Goal: Task Accomplishment & Management: Use online tool/utility

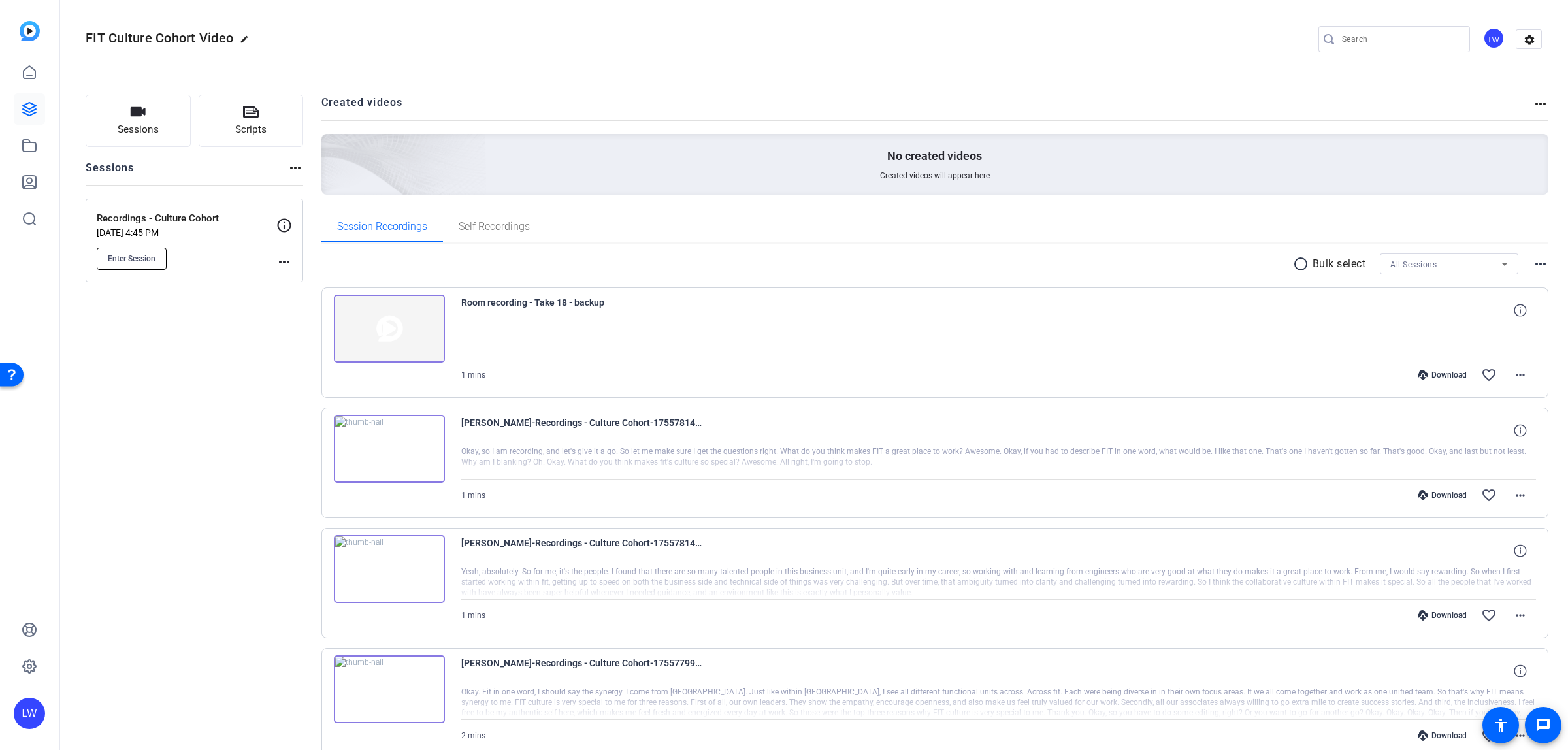
click at [139, 250] on button "Enter Session" at bounding box center [132, 259] width 70 height 22
click at [161, 266] on button "Enter Session" at bounding box center [132, 259] width 70 height 22
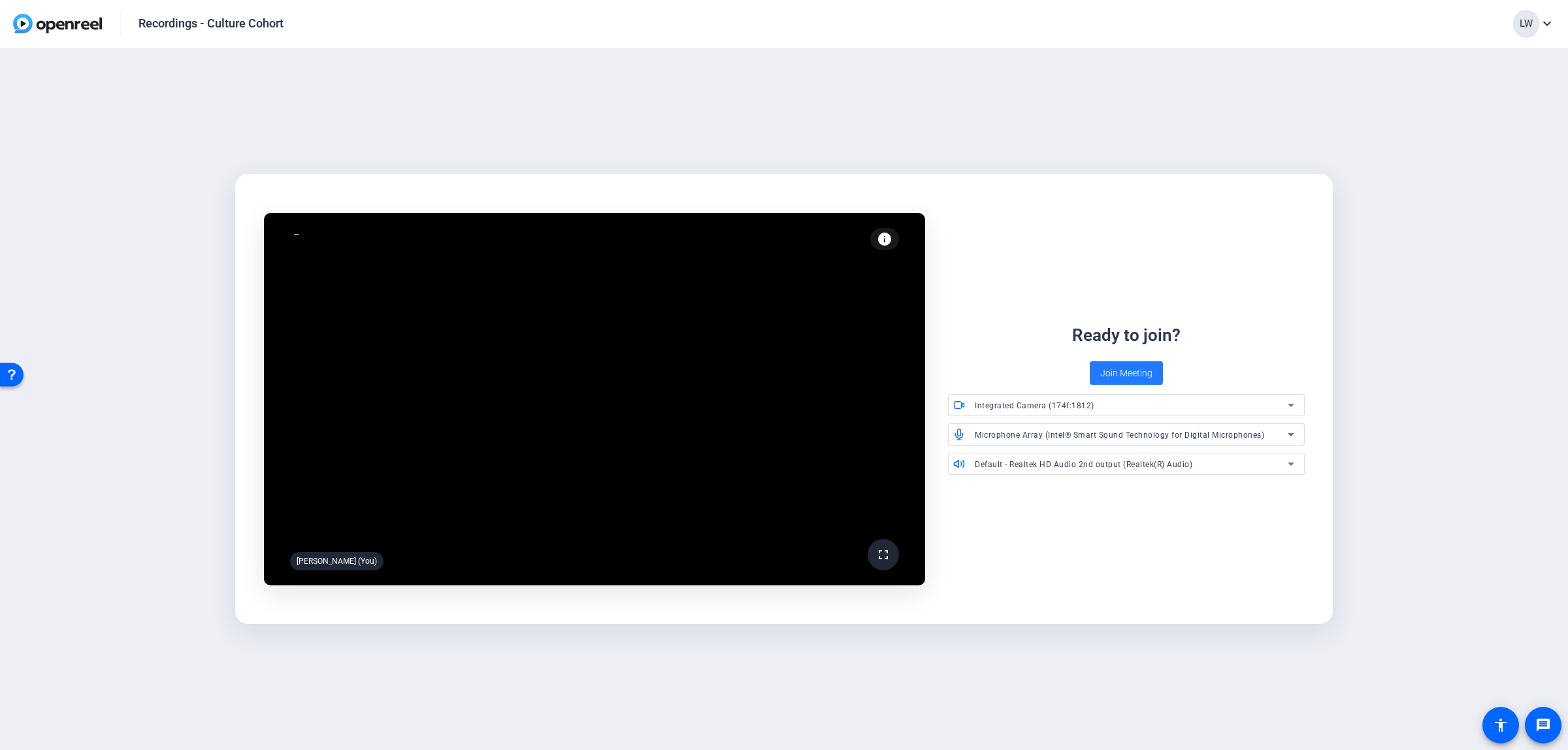
click at [1121, 368] on span "Join Meeting" at bounding box center [1126, 373] width 53 height 14
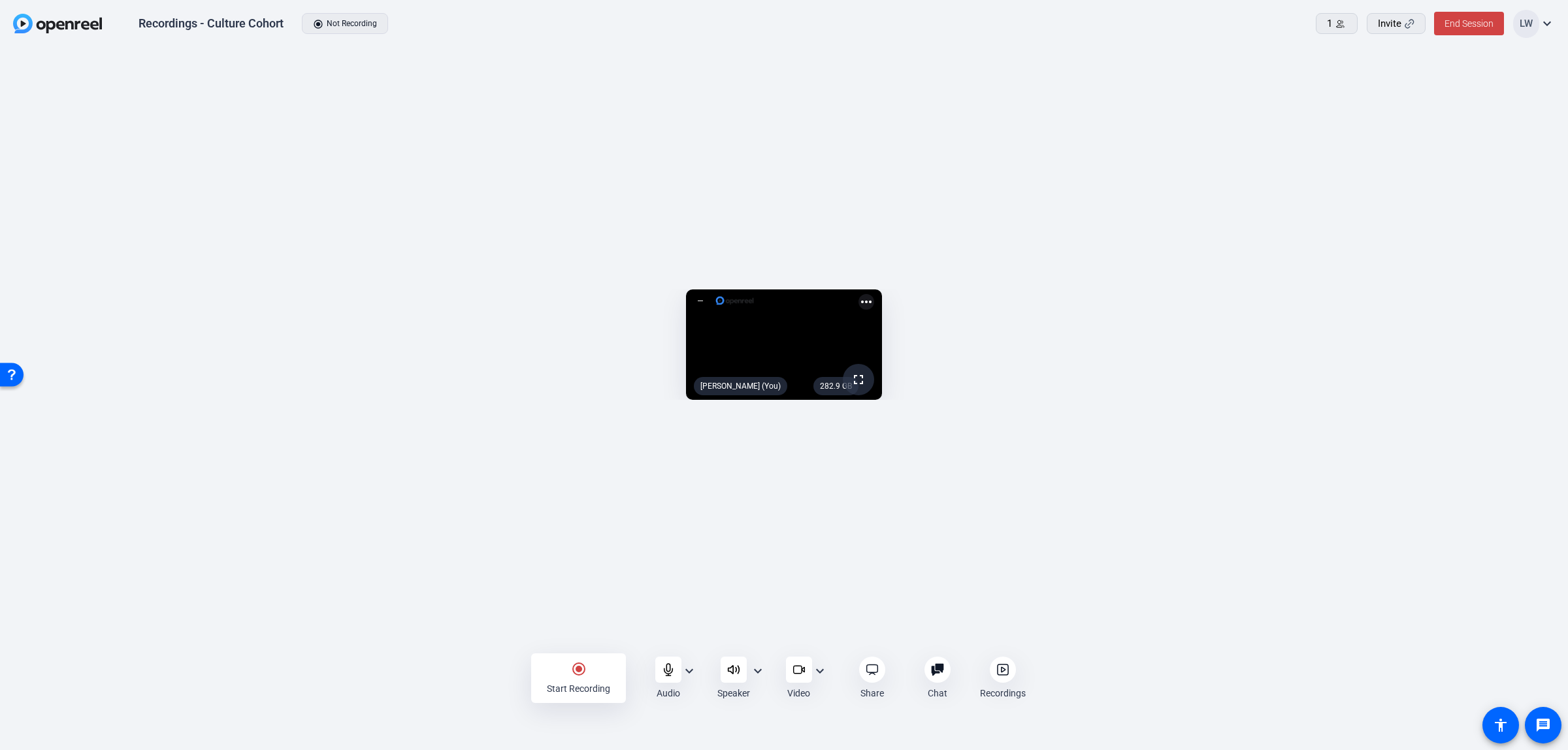
click at [818, 674] on mat-icon "expand_more" at bounding box center [819, 670] width 16 height 16
click at [821, 672] on div at bounding box center [784, 375] width 1568 height 750
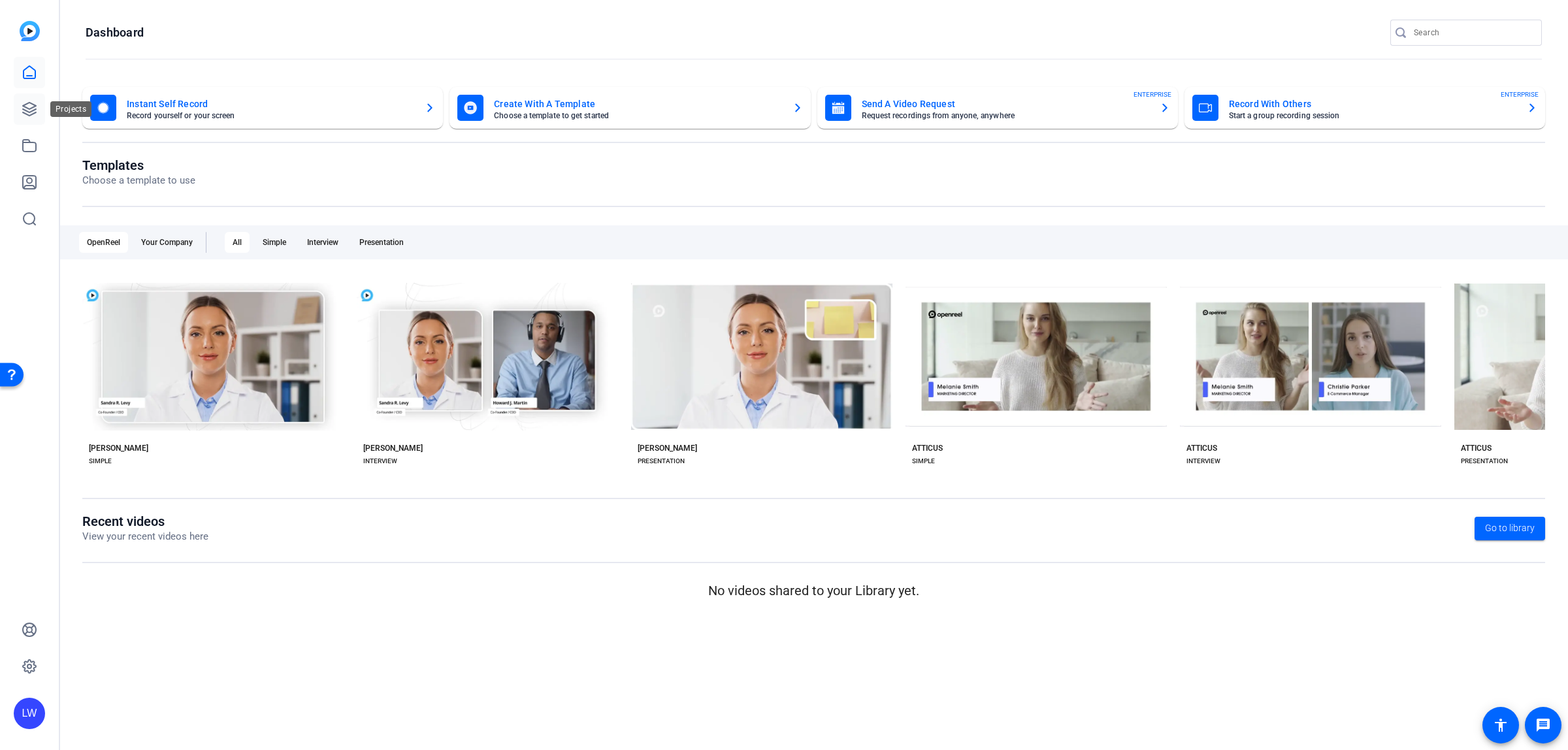
click at [26, 108] on icon at bounding box center [29, 109] width 16 height 16
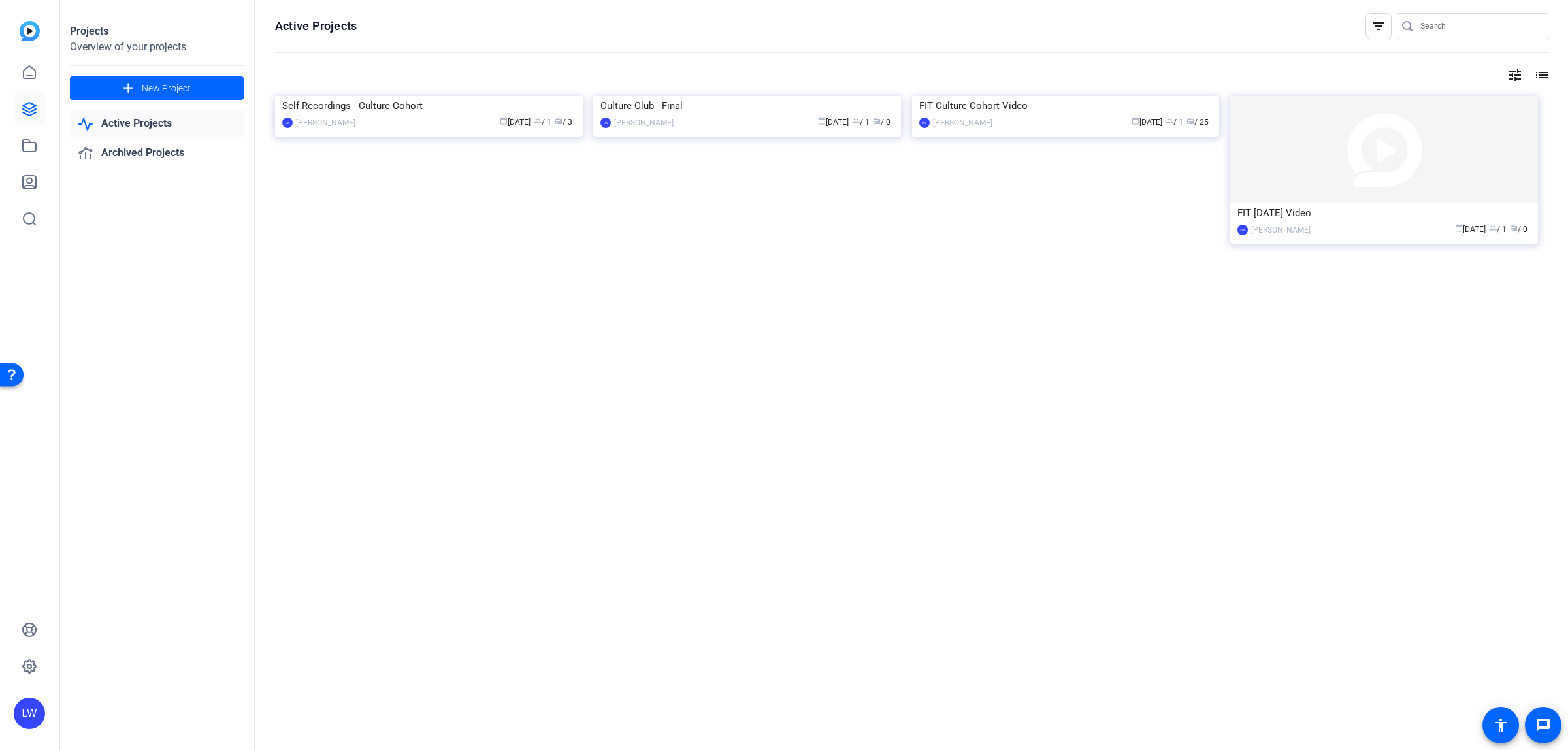
click at [660, 116] on div "Culture Club - Final" at bounding box center [747, 105] width 293 height 19
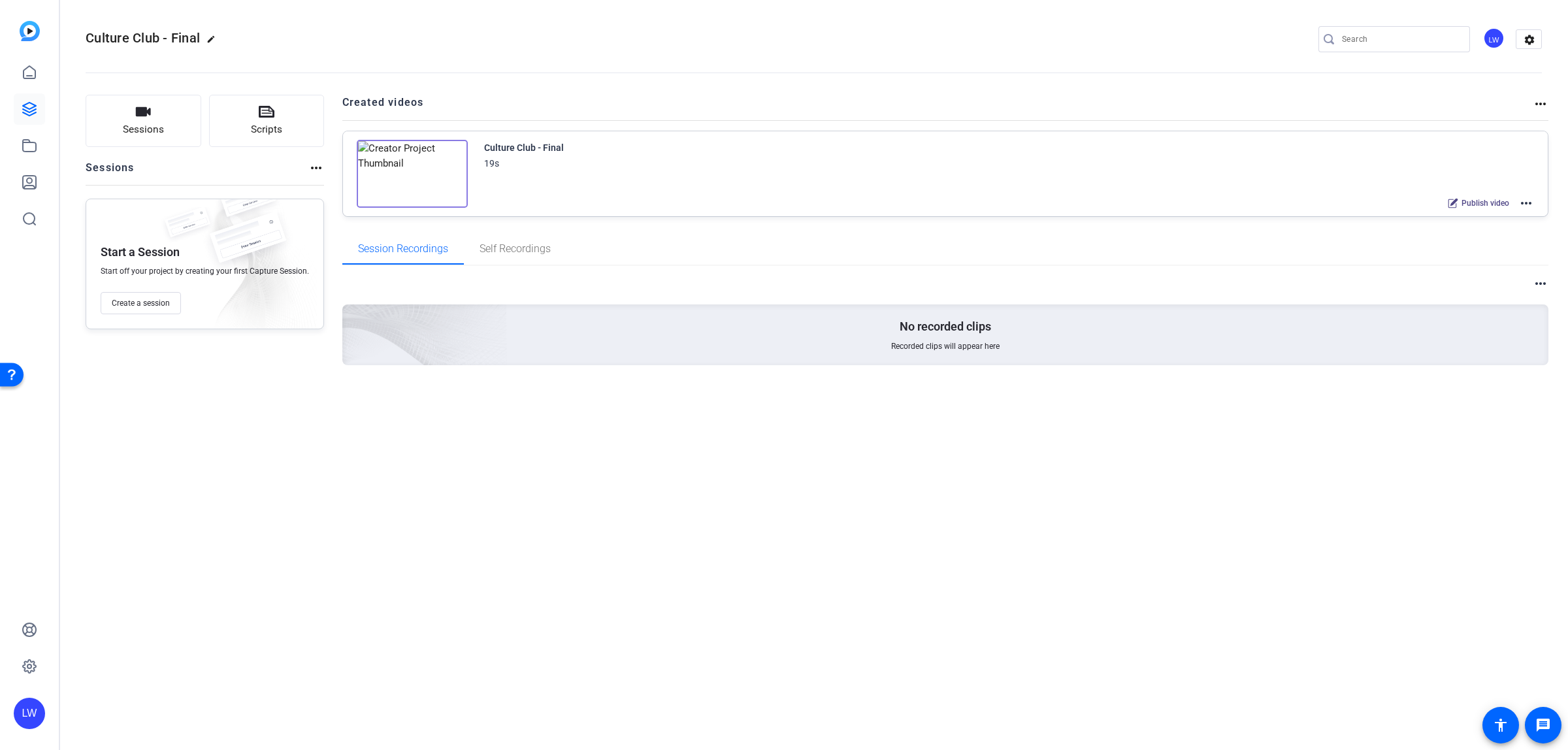
click at [900, 179] on div "Culture Club - Final 19s Publish video more_horiz" at bounding box center [1010, 176] width 1050 height 72
click at [1531, 203] on mat-icon "more_horiz" at bounding box center [1525, 203] width 16 height 16
click at [1518, 213] on span "Edit in Creator" at bounding box center [1478, 218] width 91 height 16
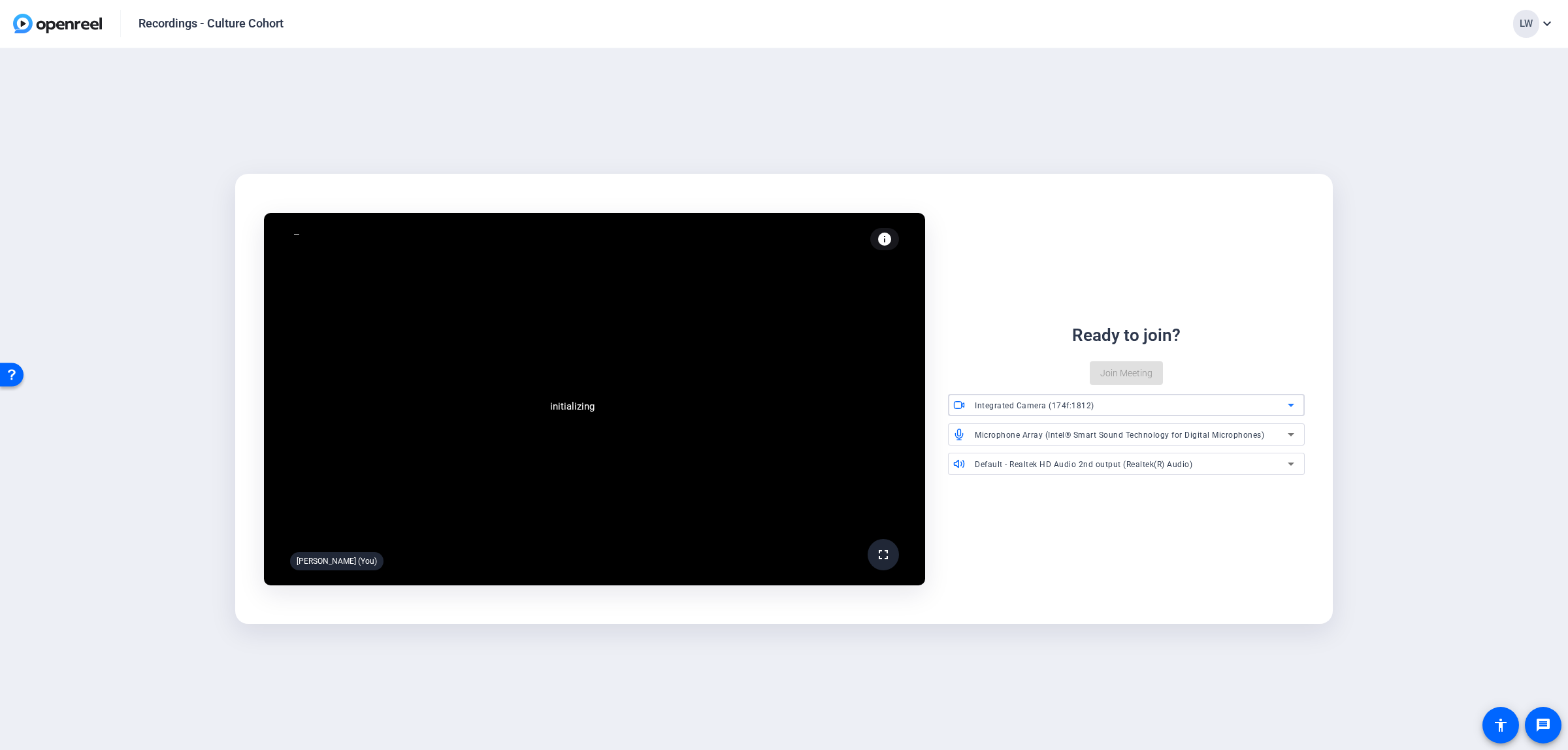
click at [995, 402] on span "Integrated Camera (174f:1812)" at bounding box center [1034, 406] width 119 height 9
click at [995, 402] on div at bounding box center [784, 375] width 1568 height 750
click at [1026, 353] on div "Ready to join? Join Meeting" at bounding box center [1125, 353] width 356 height 62
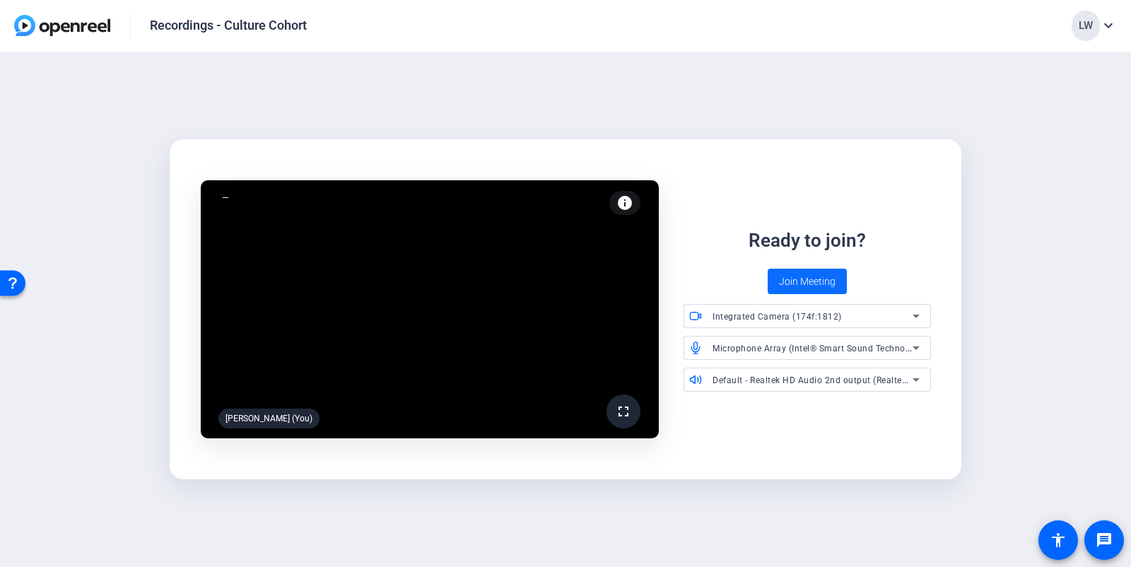
click at [796, 278] on span "Join Meeting" at bounding box center [807, 281] width 57 height 15
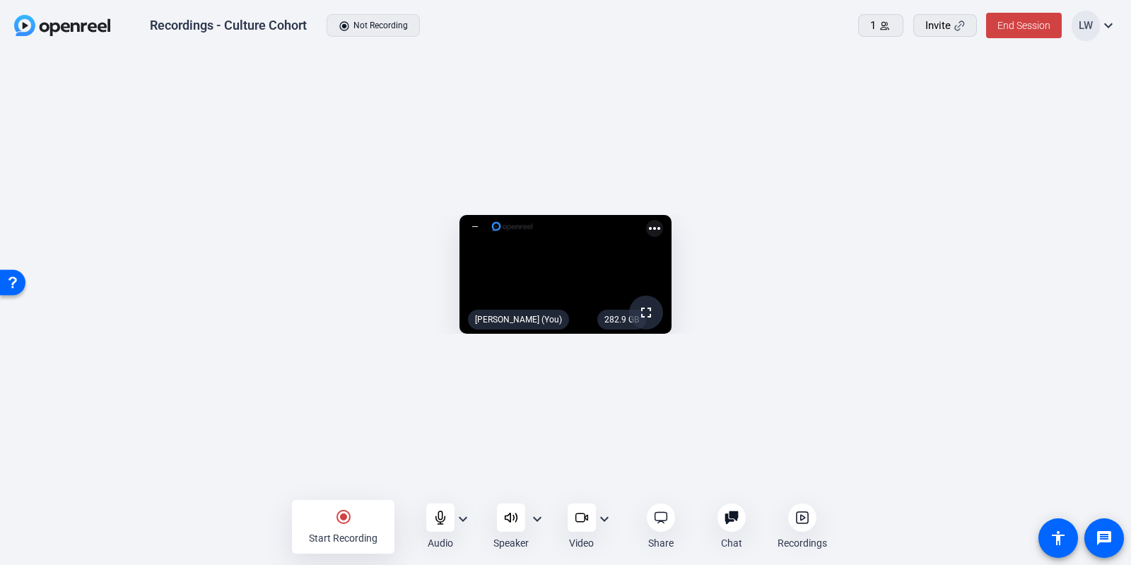
click at [67, 215] on openreel-capture-lite-video-stream "282.9 GB fullscreen [PERSON_NAME] (You) more_horiz" at bounding box center [565, 274] width 1088 height 119
click at [438, 516] on icon at bounding box center [440, 517] width 14 height 14
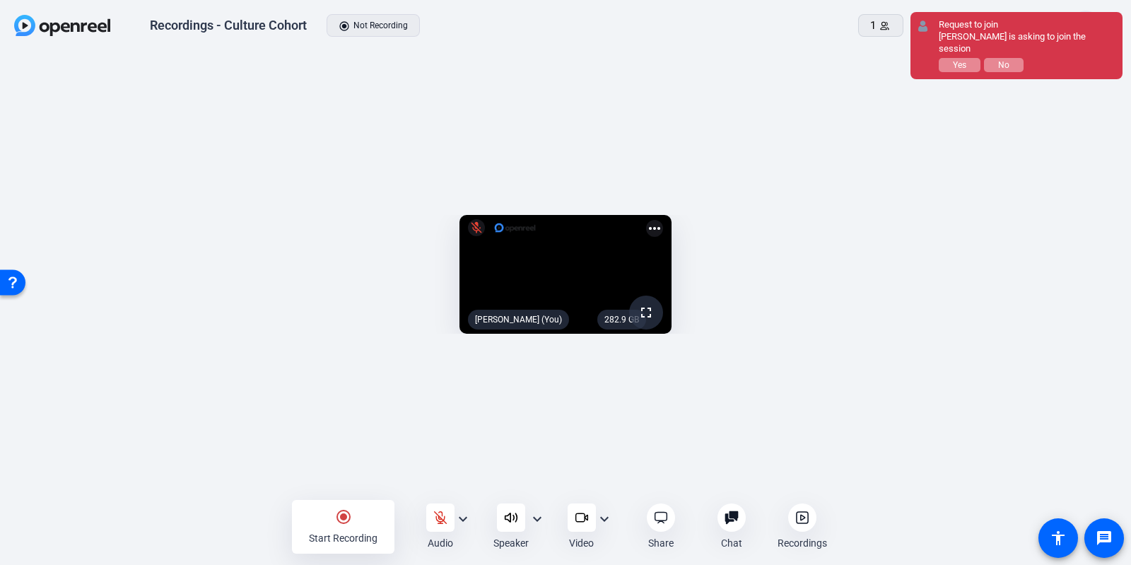
click at [956, 44] on div "Request to join [PERSON_NAME] is asking to join the session Yes No" at bounding box center [1027, 45] width 177 height 53
click at [964, 60] on span "Yes" at bounding box center [959, 65] width 13 height 10
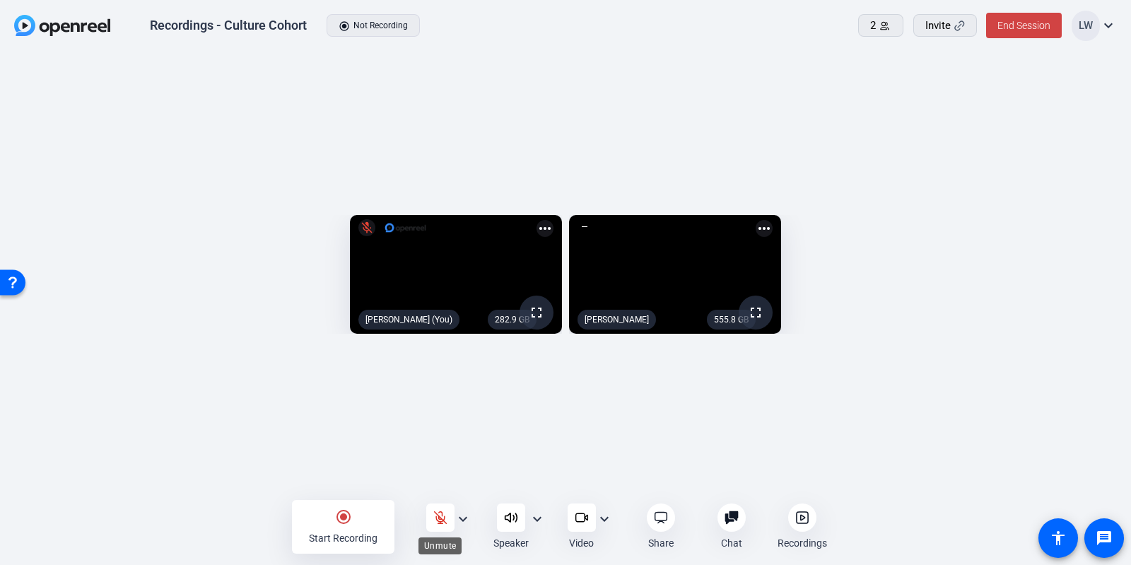
click at [435, 515] on icon at bounding box center [440, 517] width 14 height 14
click at [317, 513] on div "radio_button_checked Start Recording" at bounding box center [343, 527] width 102 height 54
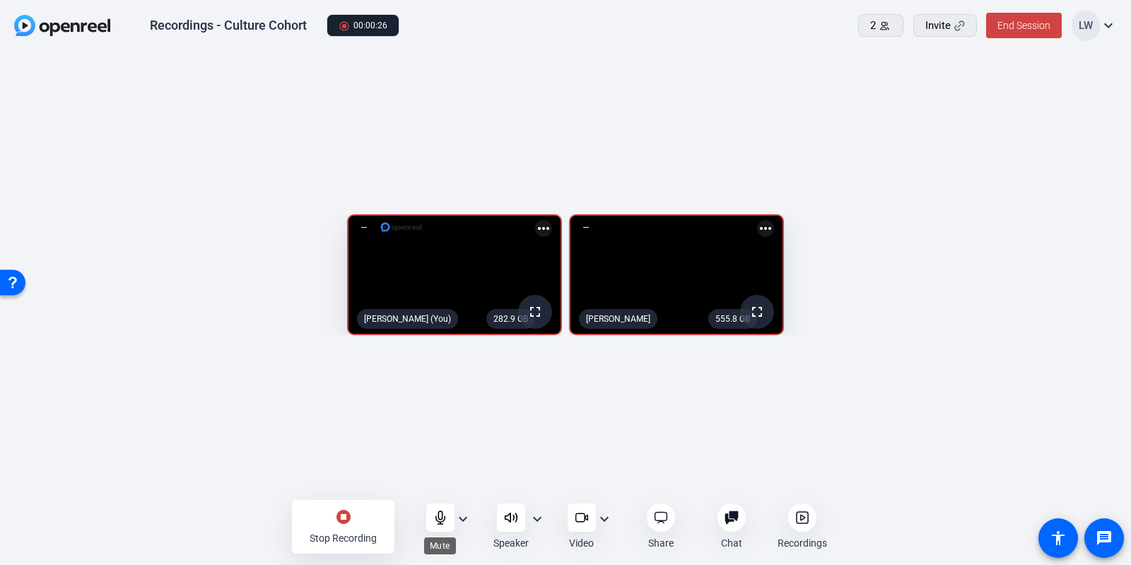
click at [440, 516] on icon at bounding box center [440, 517] width 14 height 14
click at [434, 513] on icon at bounding box center [440, 517] width 14 height 14
click at [438, 509] on div at bounding box center [440, 517] width 28 height 28
click at [431, 512] on div at bounding box center [440, 517] width 28 height 28
click at [360, 510] on div "stop_circle Stop Recording" at bounding box center [343, 527] width 102 height 54
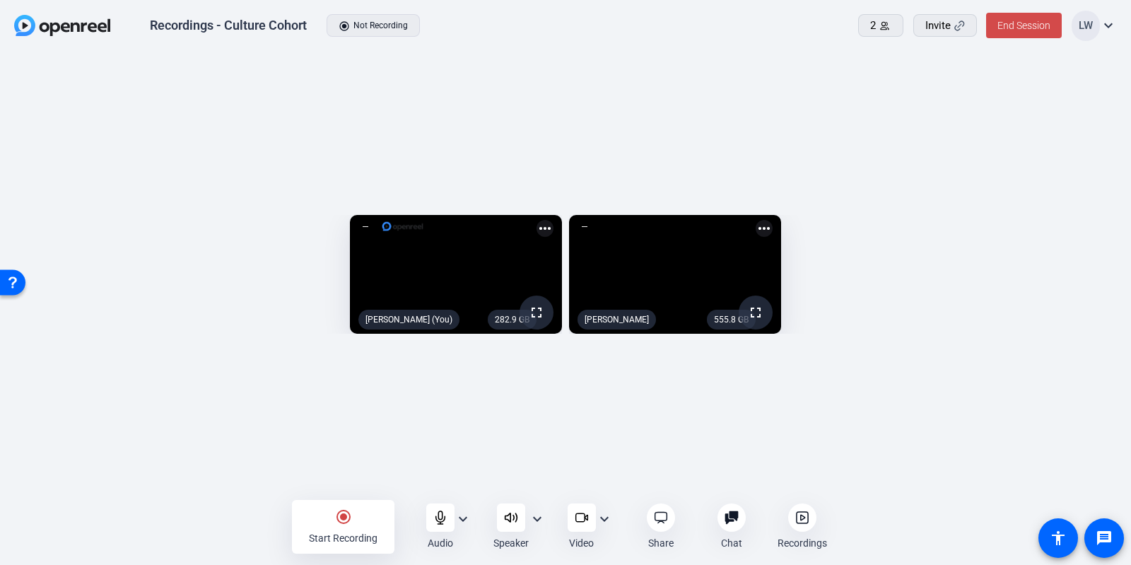
click at [1008, 30] on span "End Session" at bounding box center [1023, 25] width 53 height 11
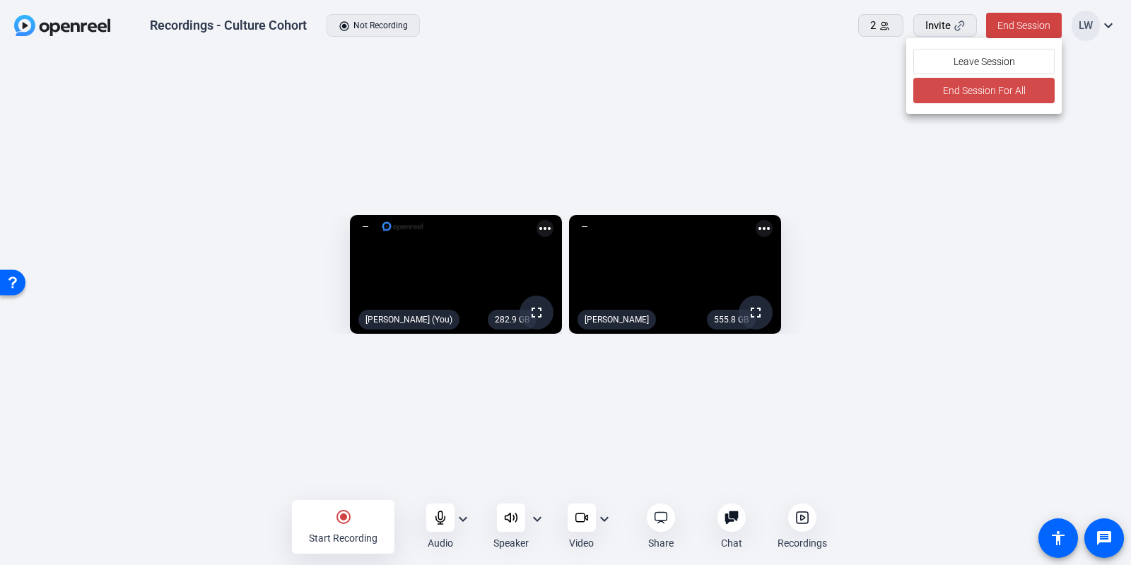
click at [982, 90] on span "End Session For All" at bounding box center [983, 90] width 83 height 17
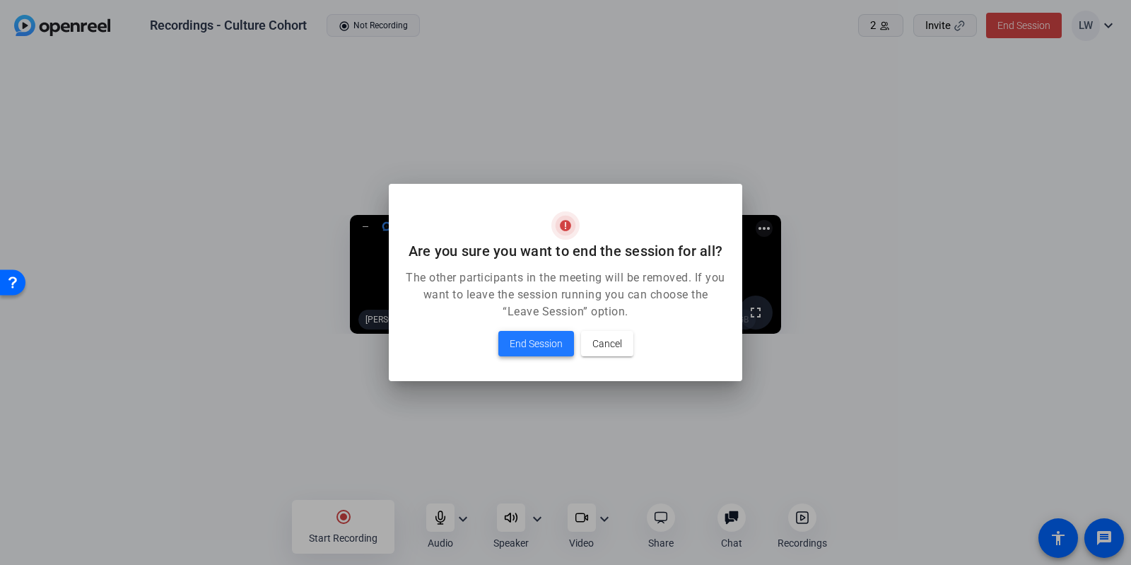
click at [510, 340] on span "End Session" at bounding box center [536, 343] width 53 height 17
